Goal: Find specific page/section: Find specific page/section

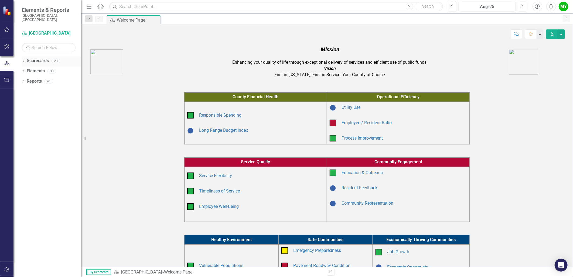
click at [36, 58] on link "Scorecards" at bounding box center [38, 61] width 22 height 6
click at [28, 58] on link "Scorecards" at bounding box center [38, 61] width 22 height 6
click at [33, 58] on link "Scorecards" at bounding box center [38, 61] width 22 height 6
click at [51, 57] on div "Scorecards 23" at bounding box center [54, 61] width 54 height 10
click at [23, 60] on icon "Dropdown" at bounding box center [24, 61] width 4 height 3
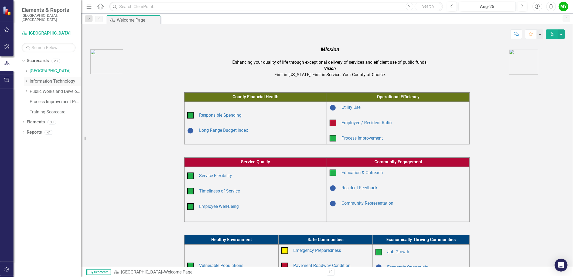
click at [47, 78] on link "Information Technology" at bounding box center [55, 81] width 51 height 6
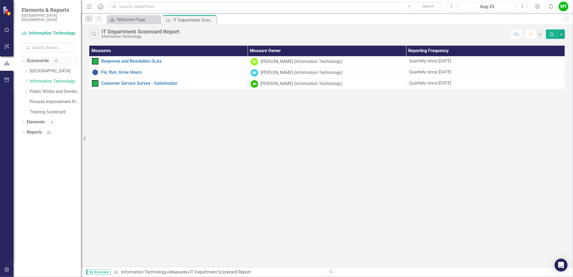
click at [40, 58] on link "Scorecards" at bounding box center [38, 61] width 22 height 6
click at [41, 68] on link "[GEOGRAPHIC_DATA]" at bounding box center [55, 71] width 51 height 6
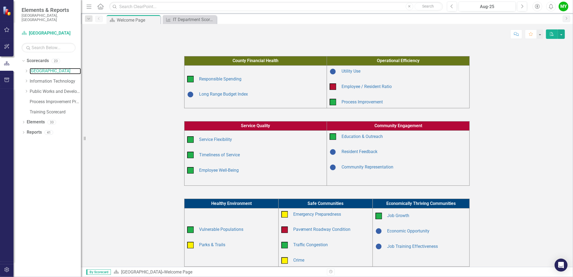
scroll to position [72, 0]
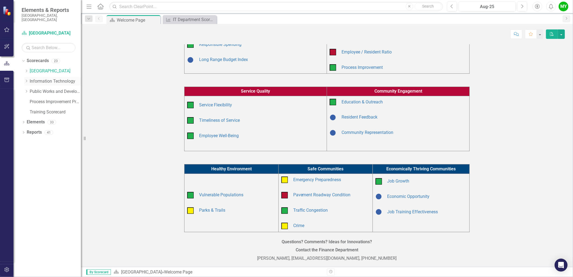
click at [36, 78] on link "Information Technology" at bounding box center [55, 81] width 51 height 6
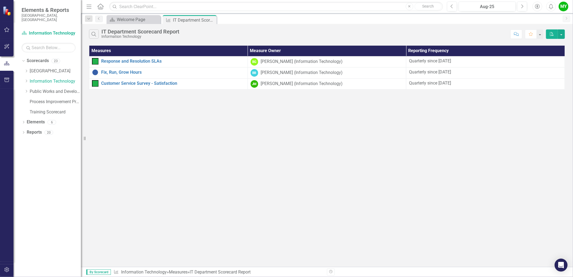
click at [0, 0] on icon "Close" at bounding box center [0, 0] width 0 height 0
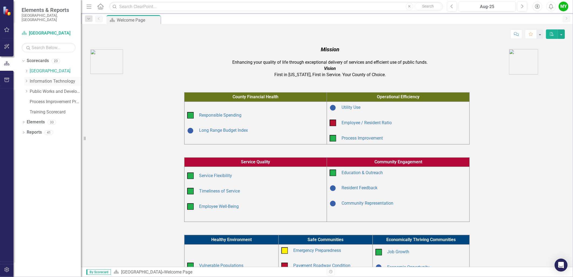
click at [26, 79] on icon "Dropdown" at bounding box center [26, 80] width 4 height 3
click at [44, 88] on link "IT Administration" at bounding box center [58, 91] width 46 height 6
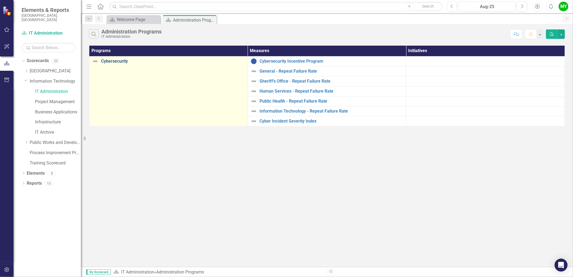
click at [105, 61] on link "Cybersecurity" at bounding box center [173, 61] width 144 height 5
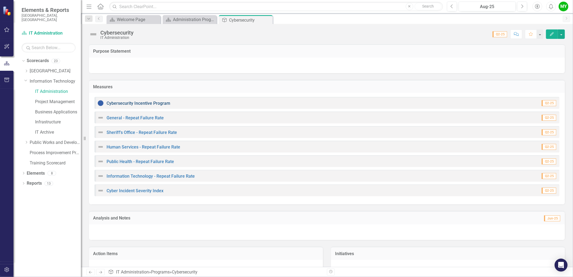
click at [140, 101] on link "Cybersecurity Incentive Program" at bounding box center [139, 103] width 64 height 5
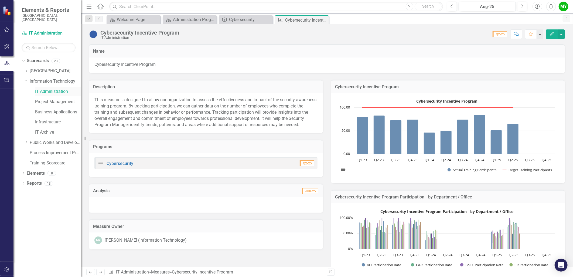
click at [53, 88] on link "IT Administration" at bounding box center [58, 91] width 46 height 6
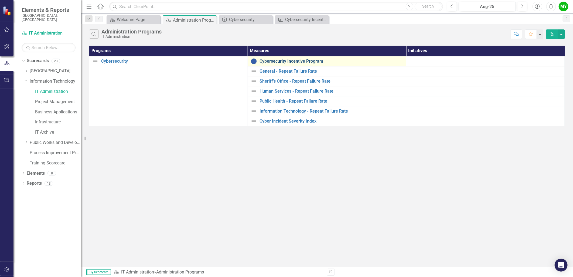
click at [287, 60] on link "Cybersecurity Incentive Program" at bounding box center [332, 61] width 144 height 5
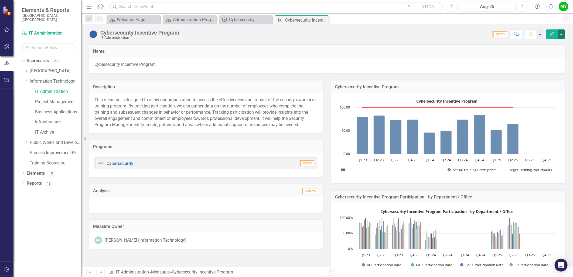
click at [560, 33] on button "button" at bounding box center [561, 33] width 7 height 9
click at [546, 36] on button "Edit" at bounding box center [552, 33] width 12 height 9
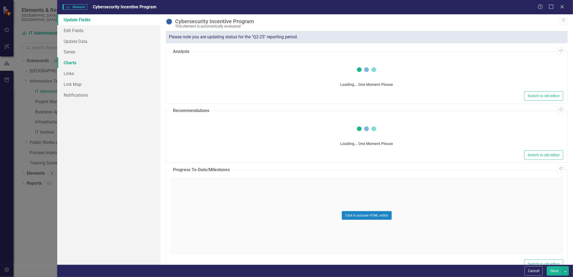
click at [68, 64] on link "Charts" at bounding box center [108, 62] width 103 height 11
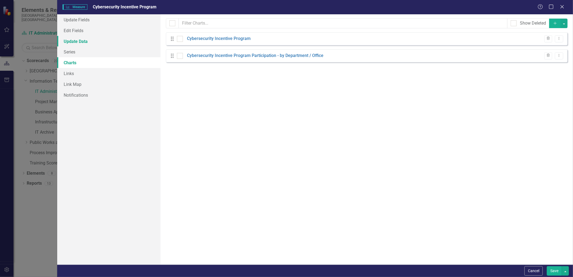
click at [84, 44] on link "Update Data" at bounding box center [108, 41] width 103 height 11
